Goal: Check status

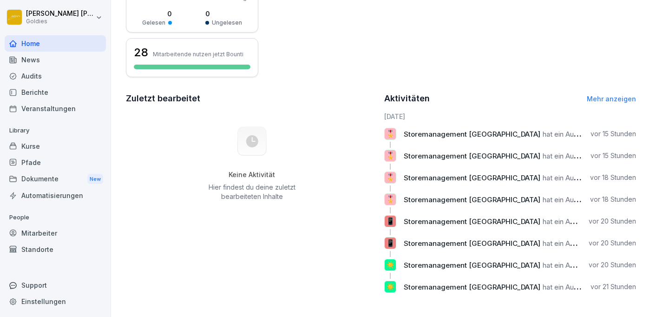
scroll to position [190, 0]
click at [437, 221] on span "Storemanagement [GEOGRAPHIC_DATA]" at bounding box center [472, 221] width 137 height 9
click at [389, 133] on p "🎖️" at bounding box center [390, 133] width 9 height 13
click at [443, 137] on span "Storemanagement [GEOGRAPHIC_DATA]" at bounding box center [472, 134] width 137 height 9
click at [614, 97] on link "Mehr anzeigen" at bounding box center [611, 99] width 49 height 8
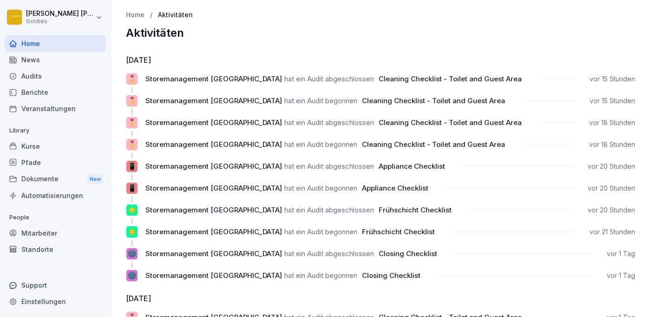
click at [177, 73] on div "🎖️ Storemanagement [GEOGRAPHIC_DATA] hat ein Audit abgeschlossen Cleaning Check…" at bounding box center [380, 79] width 509 height 12
click at [186, 79] on span "Storemanagement [GEOGRAPHIC_DATA]" at bounding box center [213, 78] width 137 height 9
click at [33, 75] on div "Audits" at bounding box center [55, 76] width 101 height 16
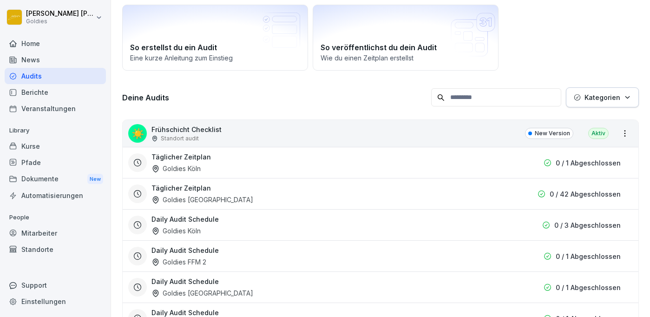
scroll to position [65, 0]
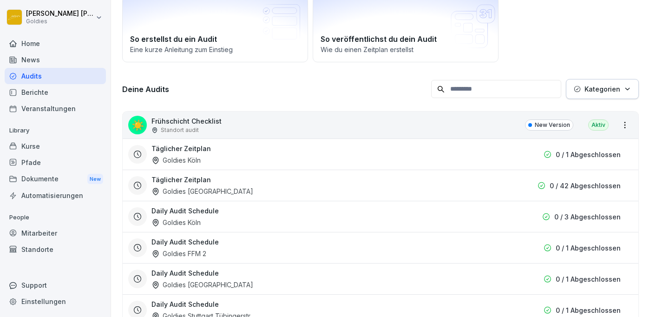
click at [189, 186] on div "Täglicher Zeitplan Goldies [GEOGRAPHIC_DATA]" at bounding box center [327, 185] width 353 height 21
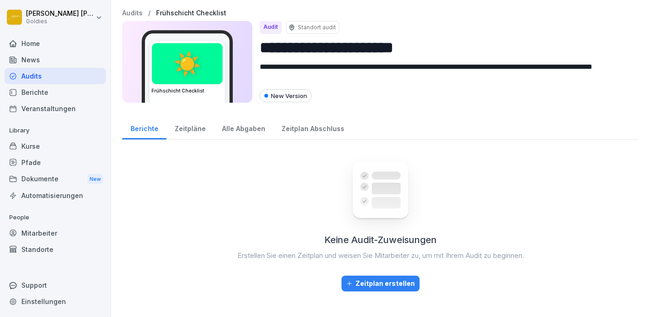
click at [241, 129] on div "Alle Abgaben" at bounding box center [243, 128] width 59 height 24
